Goal: Find specific page/section: Find specific page/section

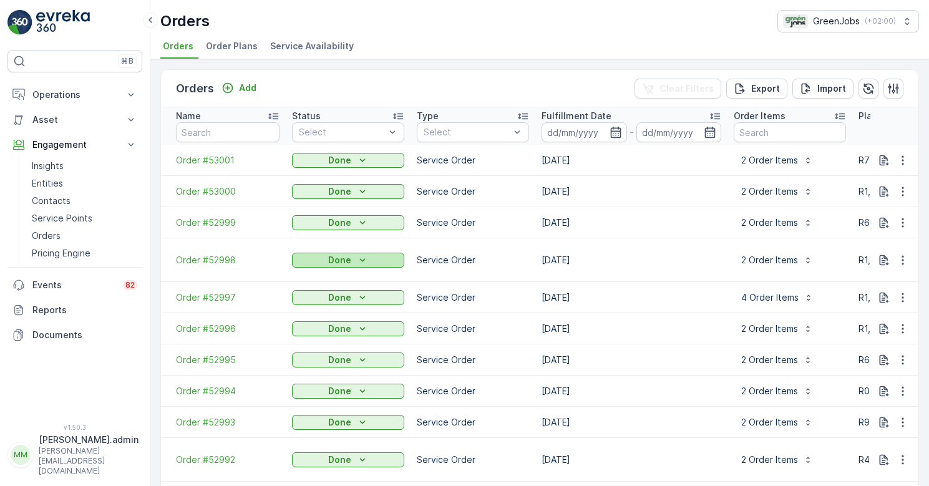
scroll to position [9, 0]
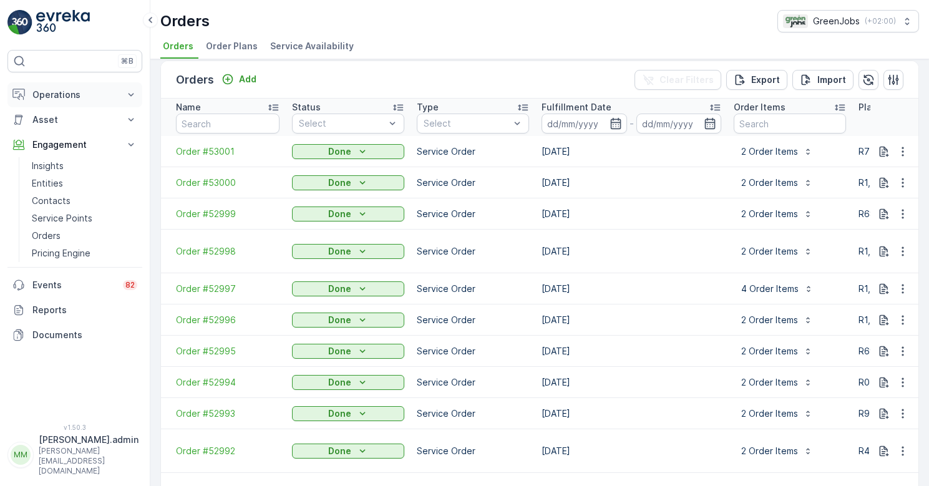
click at [67, 95] on p "Operations" at bounding box center [74, 95] width 85 height 12
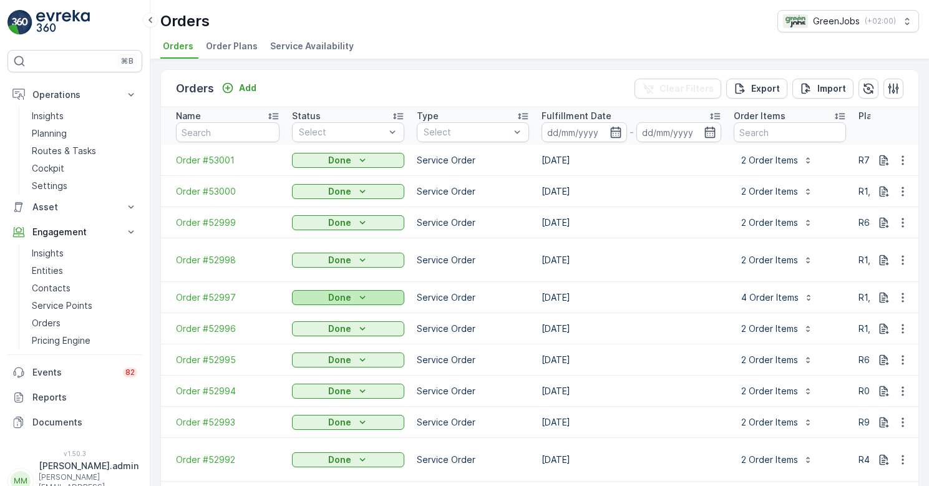
scroll to position [0, 0]
click at [53, 93] on p "Operations" at bounding box center [74, 95] width 85 height 12
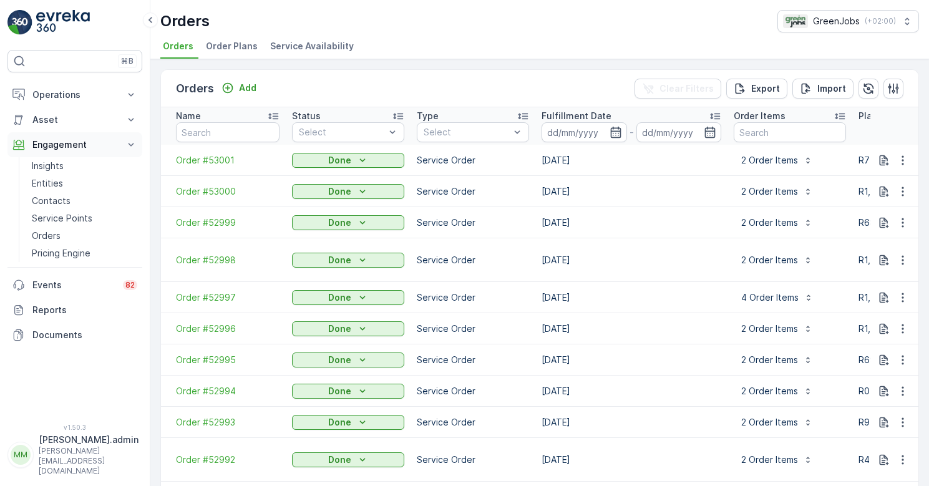
click at [61, 149] on p "Engagement" at bounding box center [74, 145] width 85 height 12
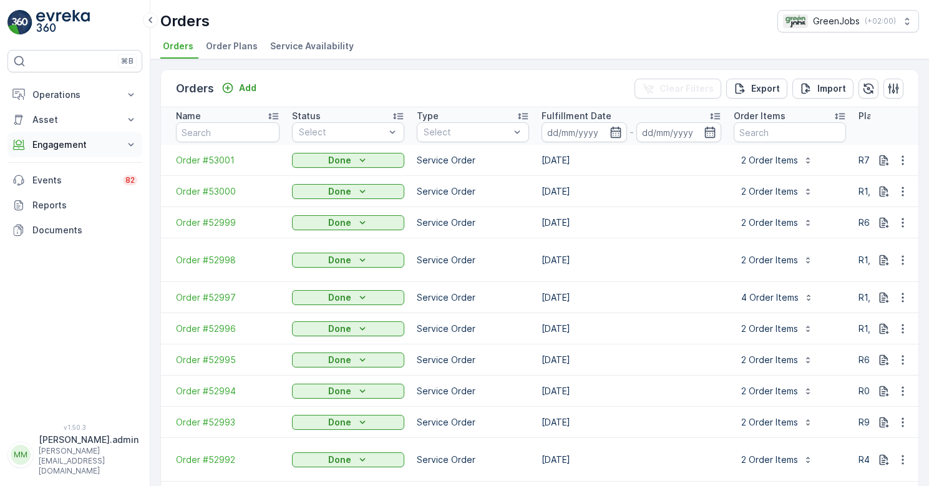
click at [74, 141] on p "Engagement" at bounding box center [74, 145] width 85 height 12
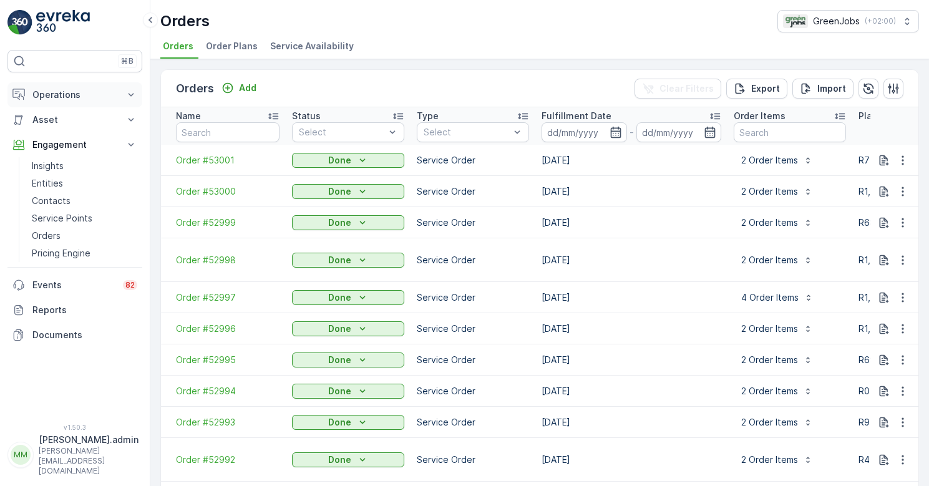
click at [80, 94] on p "Operations" at bounding box center [74, 95] width 85 height 12
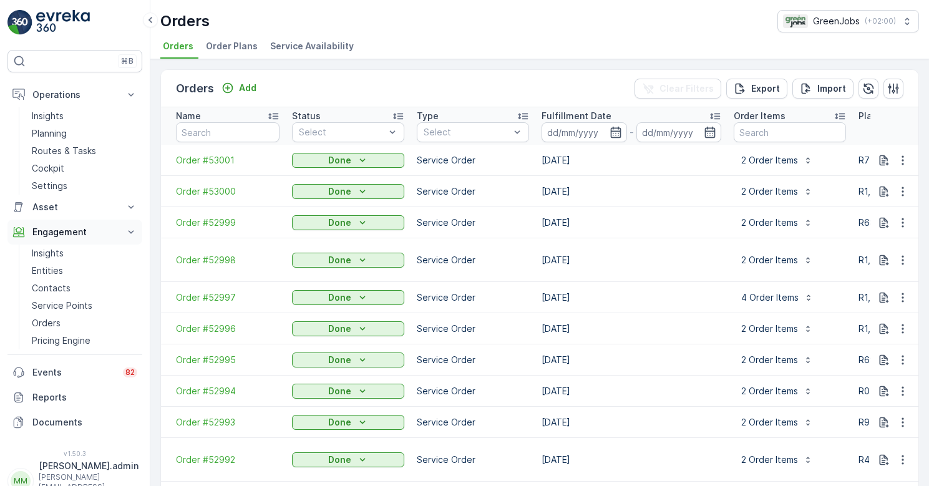
click at [64, 233] on p "Engagement" at bounding box center [74, 232] width 85 height 12
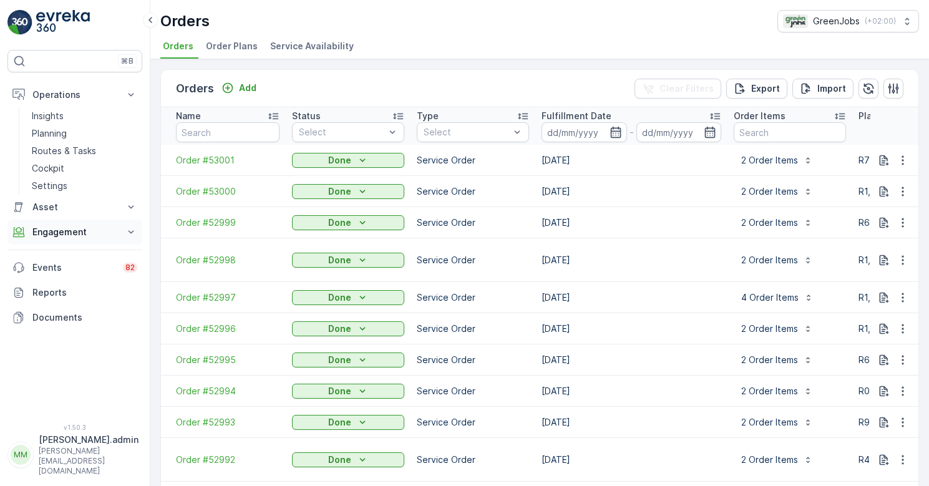
click at [85, 231] on p "Engagement" at bounding box center [74, 232] width 85 height 12
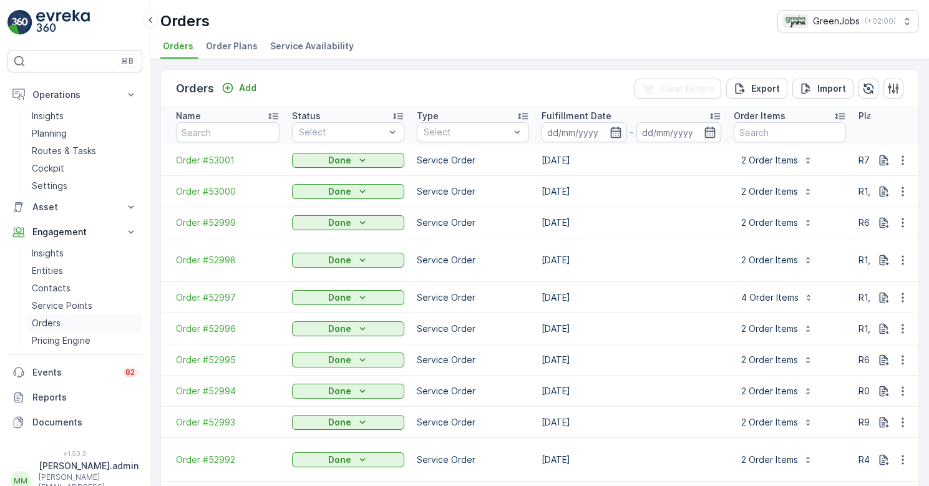
click at [58, 321] on p "Orders" at bounding box center [46, 323] width 29 height 12
click at [57, 251] on p "Insights" at bounding box center [48, 253] width 32 height 12
